Goal: Transaction & Acquisition: Purchase product/service

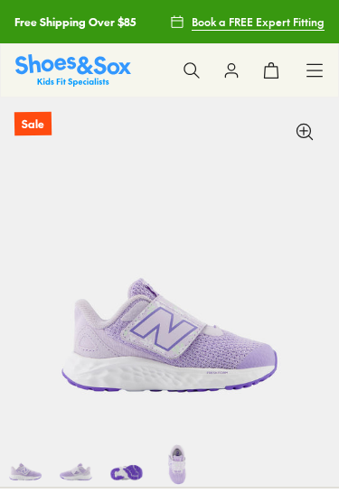
select select "*"
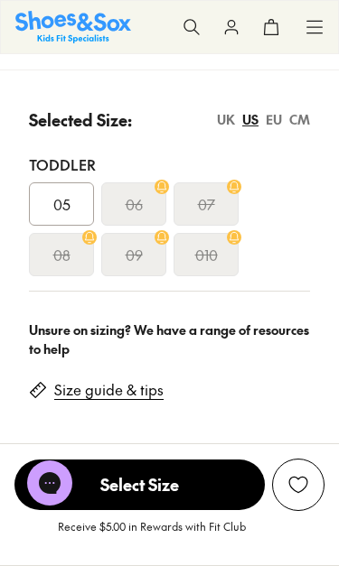
scroll to position [778, 0]
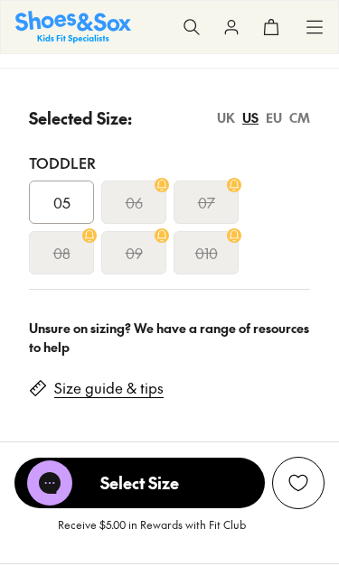
click at [269, 120] on div "EU" at bounding box center [274, 117] width 16 height 19
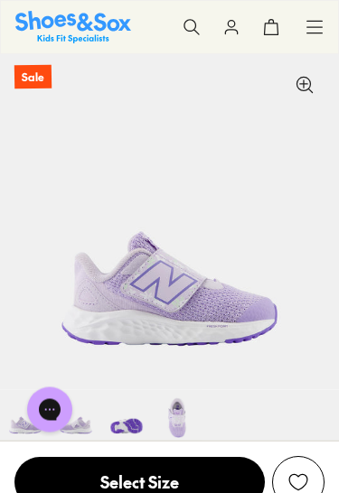
scroll to position [0, 0]
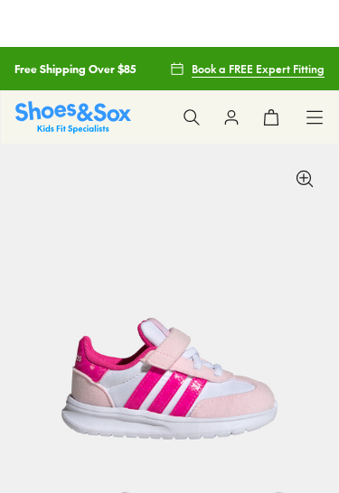
scroll to position [-21, 0]
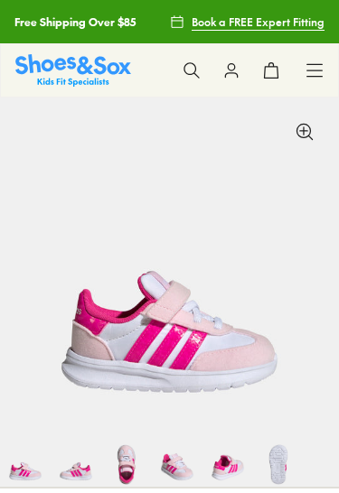
select select "*"
click at [313, 72] on icon at bounding box center [314, 70] width 18 height 18
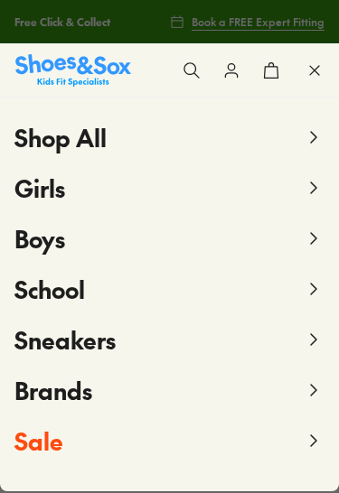
click at [87, 140] on span "Shop All" at bounding box center [60, 137] width 92 height 33
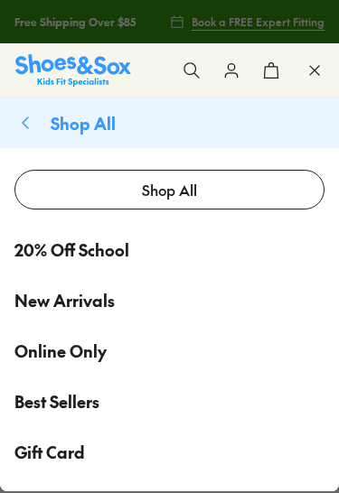
click at [195, 71] on use at bounding box center [190, 69] width 15 height 15
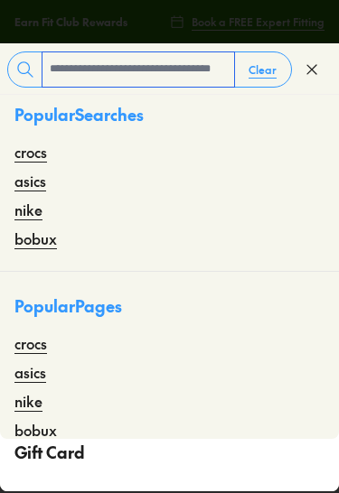
scroll to position [-2, 0]
click at [165, 69] on input "text" at bounding box center [138, 69] width 192 height 34
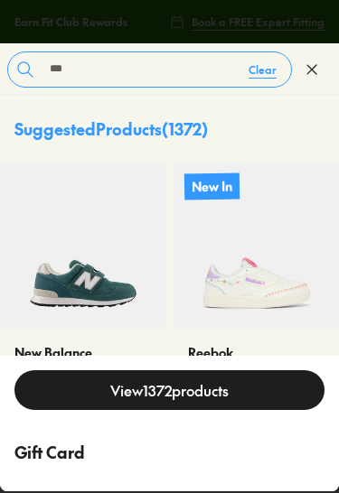
scroll to position [-6, 0]
click at [181, 67] on input "***" at bounding box center [138, 69] width 192 height 34
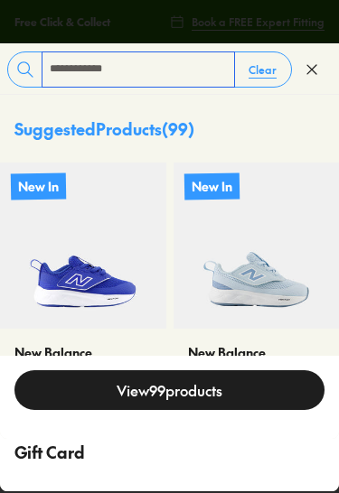
type input "**********"
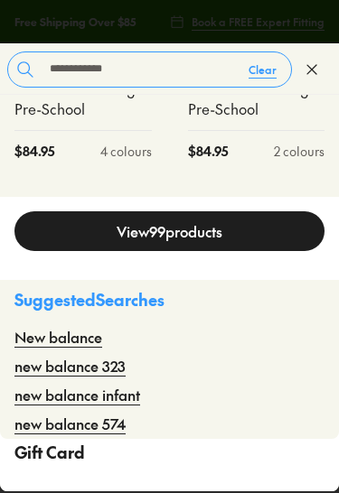
scroll to position [608, 0]
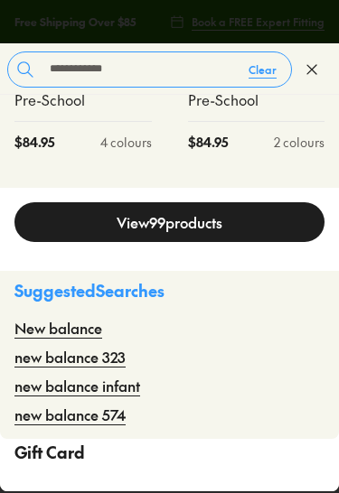
click at [253, 218] on link "View 99 products" at bounding box center [169, 222] width 310 height 40
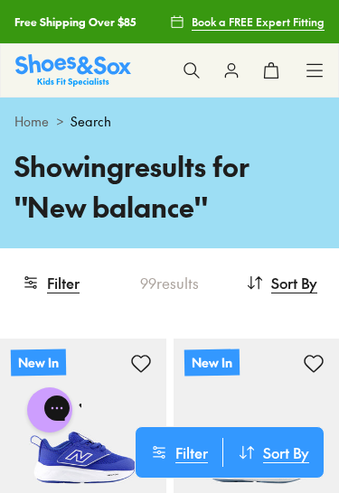
click at [239, 241] on div "Showing results for " New balance " 99 results Sort By : Best Match Sort Best M…" at bounding box center [169, 196] width 339 height 103
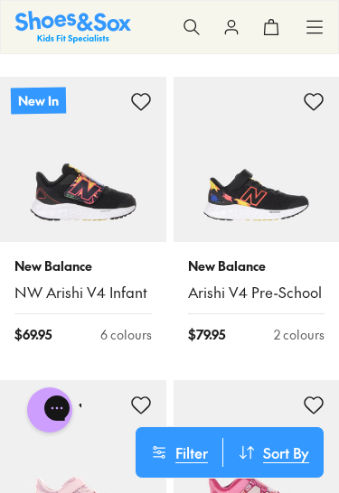
scroll to position [901, 0]
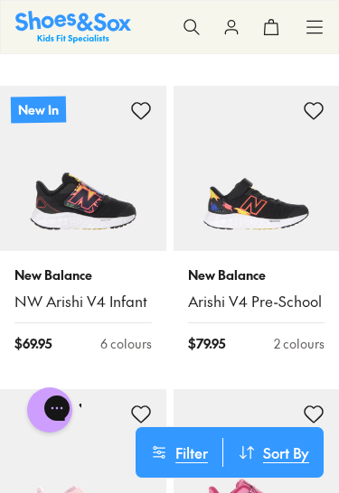
click at [268, 201] on img at bounding box center [256, 169] width 166 height 166
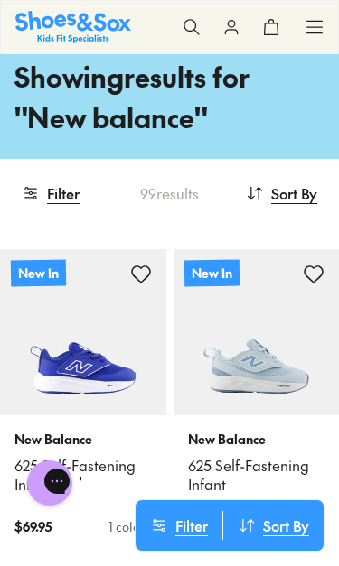
scroll to position [98, 0]
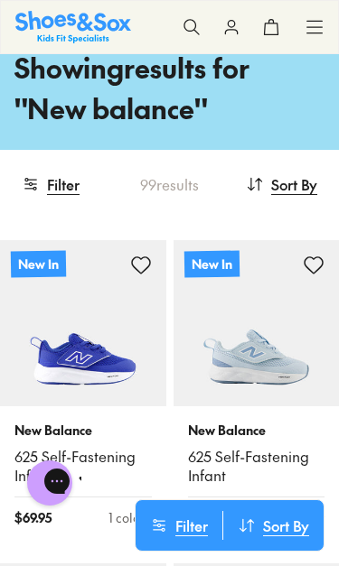
click at [62, 187] on button "Filter" at bounding box center [51, 184] width 58 height 40
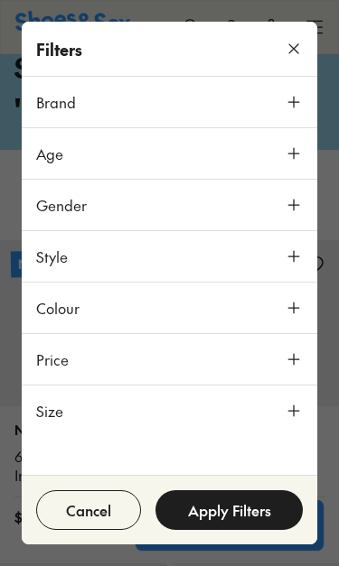
click at [292, 412] on icon at bounding box center [294, 411] width 18 height 18
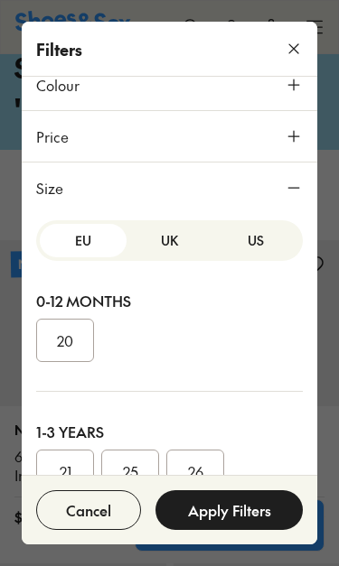
scroll to position [0, 0]
click at [261, 243] on button "US" at bounding box center [255, 240] width 87 height 33
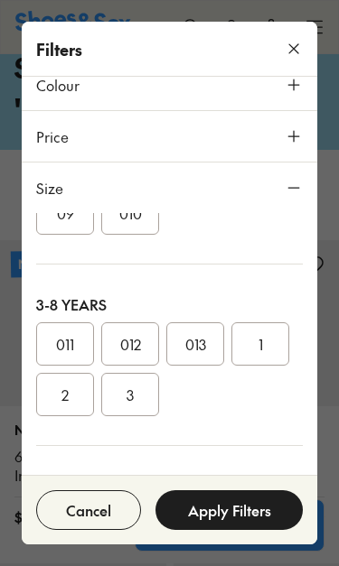
scroll to position [311, 0]
click at [265, 342] on button "1" at bounding box center [260, 342] width 58 height 43
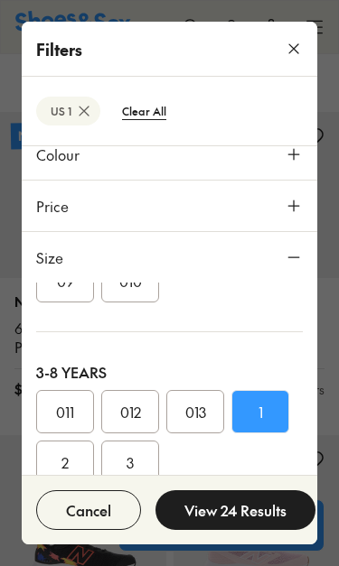
scroll to position [284, 0]
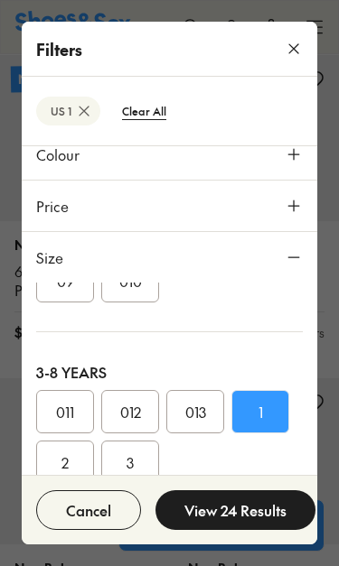
click at [90, 492] on button "Cancel" at bounding box center [88, 511] width 105 height 40
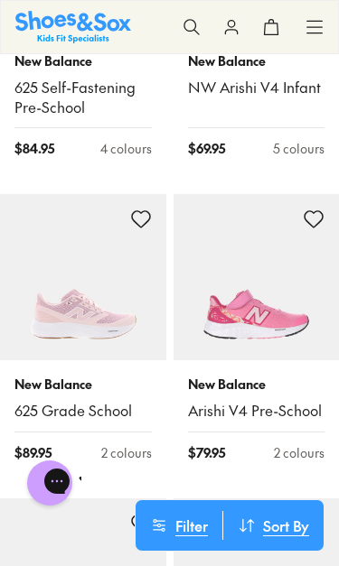
scroll to position [250, 0]
click at [257, 308] on img at bounding box center [256, 277] width 166 height 166
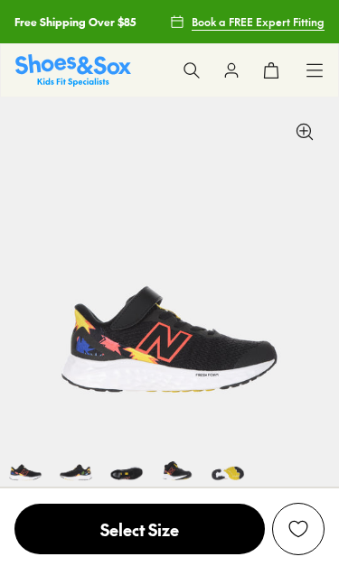
select select "*"
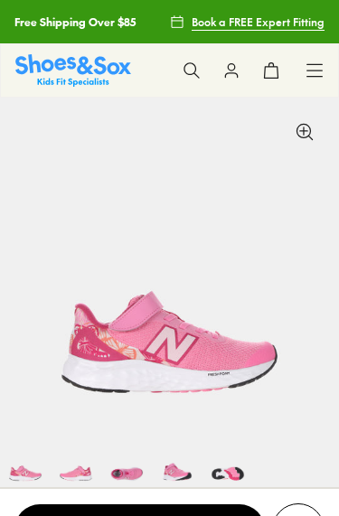
select select "*"
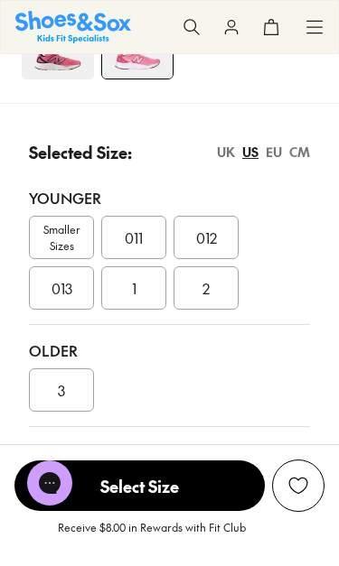
scroll to position [696, 0]
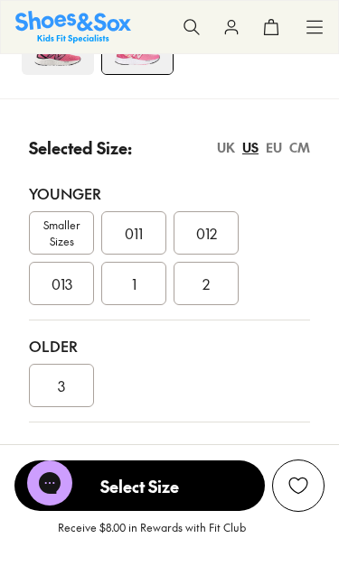
click at [221, 147] on div "UK" at bounding box center [226, 147] width 18 height 19
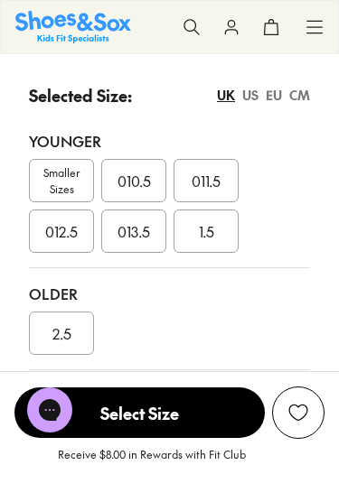
scroll to position [747, 0]
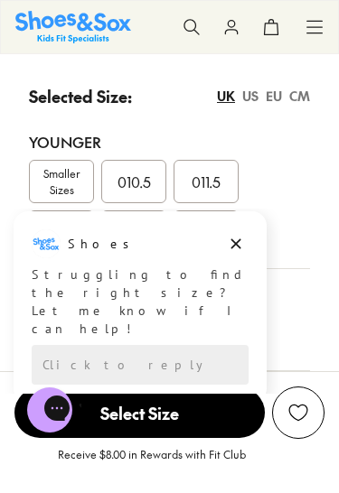
click at [273, 98] on div "EU" at bounding box center [274, 96] width 16 height 19
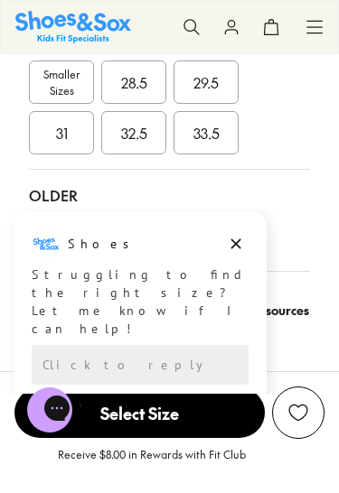
scroll to position [845, 0]
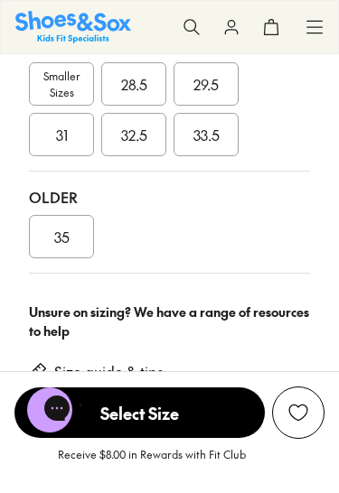
click at [241, 242] on div "35" at bounding box center [169, 236] width 281 height 43
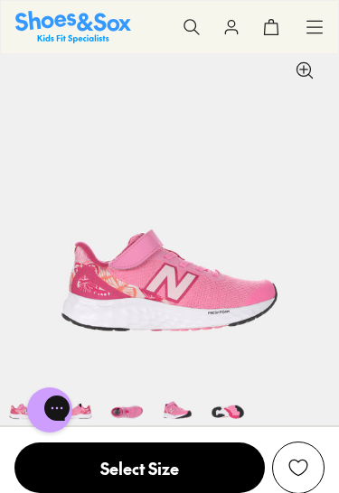
scroll to position [60, 0]
